Goal: Information Seeking & Learning: Learn about a topic

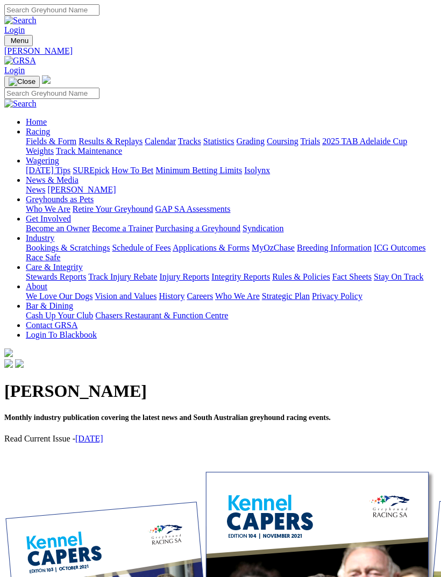
click at [50, 127] on link "Racing" at bounding box center [38, 131] width 24 height 9
click at [76, 146] on link "Fields & Form" at bounding box center [51, 141] width 51 height 9
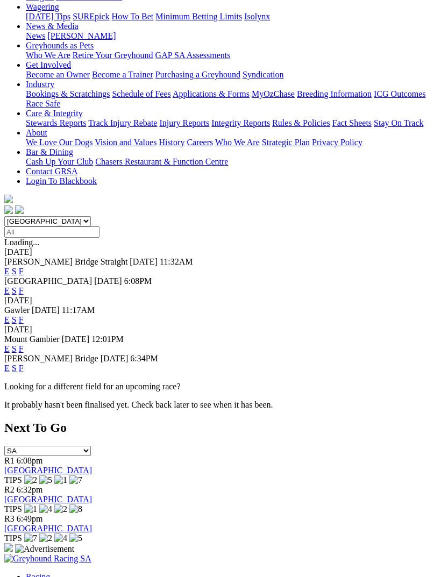
scroll to position [150, 0]
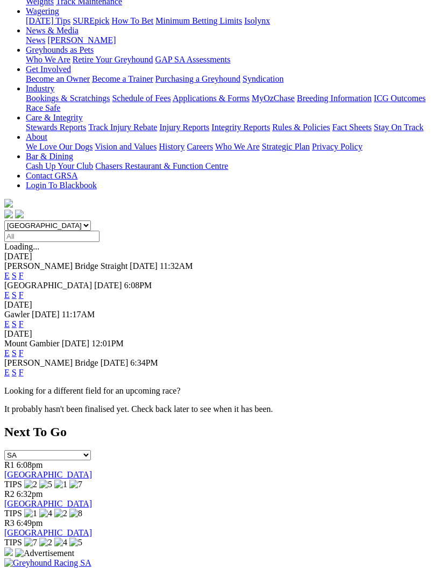
click at [24, 368] on link "F" at bounding box center [21, 372] width 5 height 9
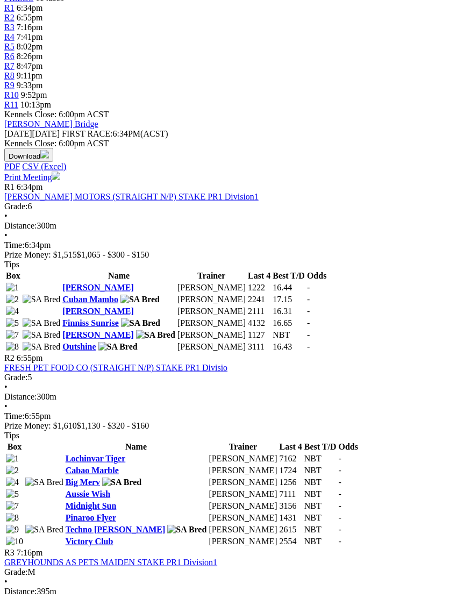
scroll to position [421, 0]
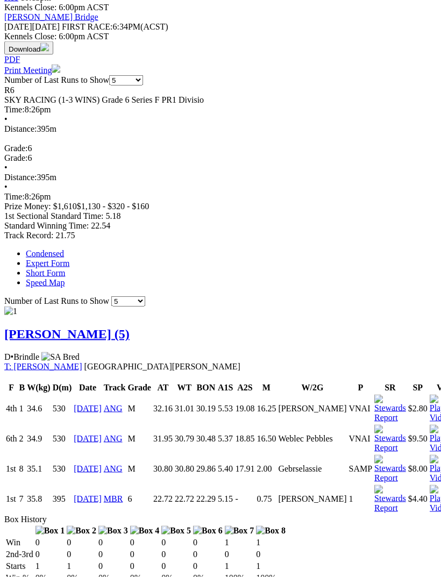
scroll to position [472, 0]
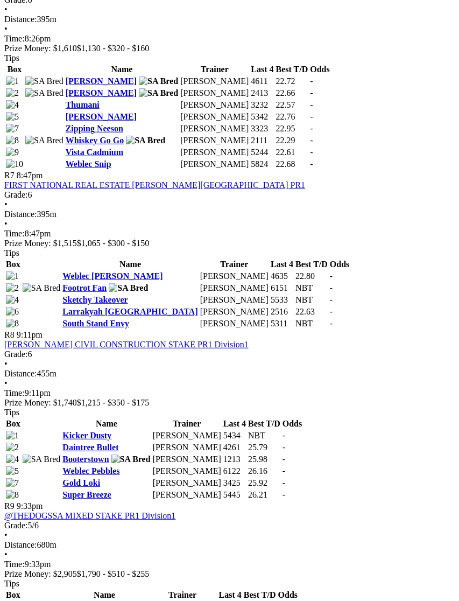
scroll to position [1428, 0]
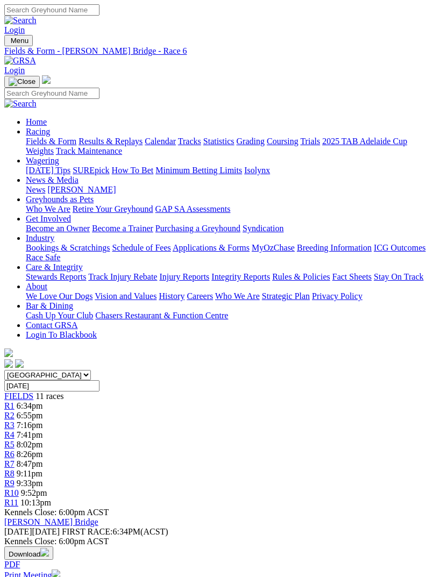
scroll to position [473, 0]
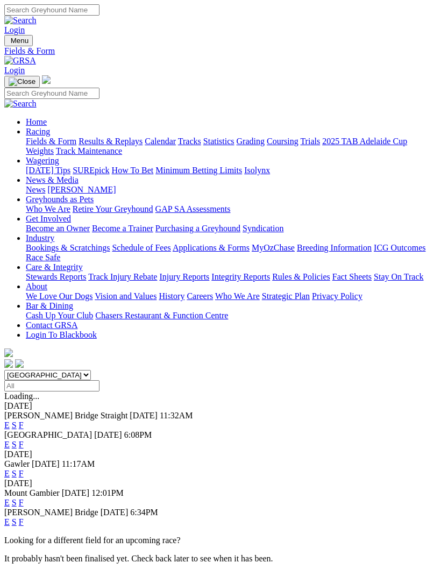
scroll to position [184, 0]
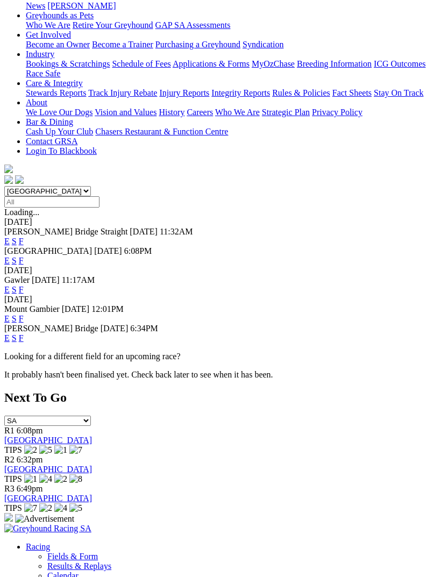
click at [24, 334] on link "F" at bounding box center [21, 338] width 5 height 9
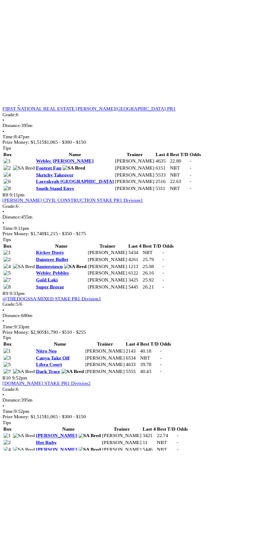
scroll to position [2189, 0]
